Goal: Entertainment & Leisure: Consume media (video, audio)

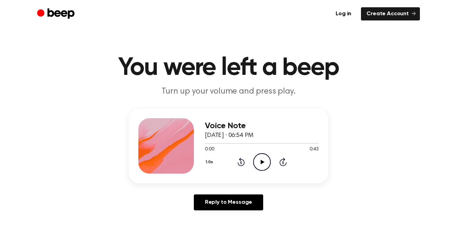
click at [261, 152] on div "0:00 0:43" at bounding box center [262, 149] width 114 height 7
click at [262, 158] on icon "Play Audio" at bounding box center [262, 162] width 18 height 18
click at [261, 169] on icon "Play Audio" at bounding box center [262, 162] width 18 height 18
click at [263, 161] on icon "Play Audio" at bounding box center [262, 162] width 18 height 18
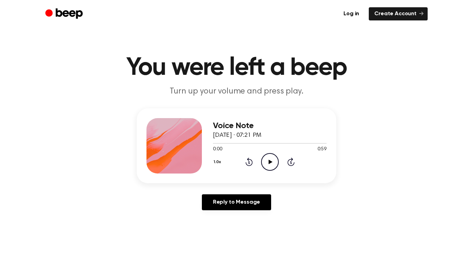
click at [271, 166] on icon "Play Audio" at bounding box center [270, 162] width 18 height 18
click at [264, 155] on icon "Play Audio" at bounding box center [270, 162] width 18 height 18
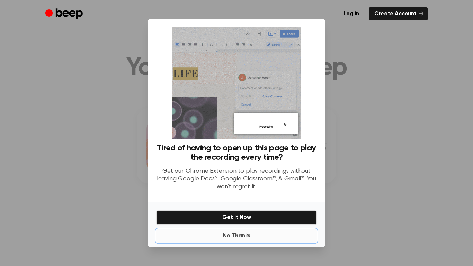
click at [250, 242] on button "No Thanks" at bounding box center [236, 236] width 161 height 14
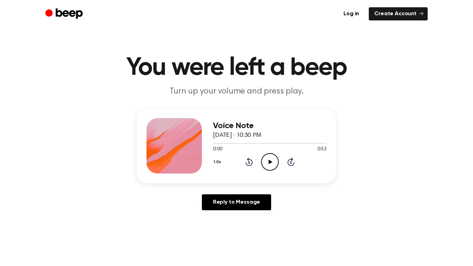
click at [265, 167] on icon "Play Audio" at bounding box center [270, 162] width 18 height 18
click at [265, 161] on icon "Play Audio" at bounding box center [270, 162] width 18 height 18
click at [267, 165] on icon "Play Audio" at bounding box center [270, 162] width 18 height 18
click at [267, 172] on div "Voice Note September 19, 2023 · 07:21 PM 0:00 0:59 Your browser does not suppor…" at bounding box center [270, 145] width 114 height 55
click at [268, 166] on icon "Play Audio" at bounding box center [270, 162] width 18 height 18
